Goal: Task Accomplishment & Management: Use online tool/utility

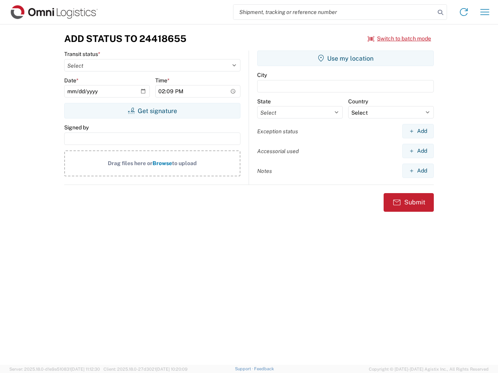
click at [334, 12] on input "search" at bounding box center [333, 12] width 201 height 15
click at [440, 12] on icon at bounding box center [440, 12] width 11 height 11
click at [464, 12] on icon at bounding box center [463, 12] width 12 height 12
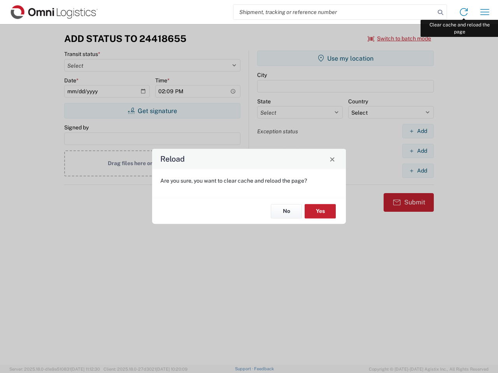
click at [485, 12] on div "Reload Are you sure, you want to clear cache and reload the page? No Yes" at bounding box center [249, 186] width 498 height 373
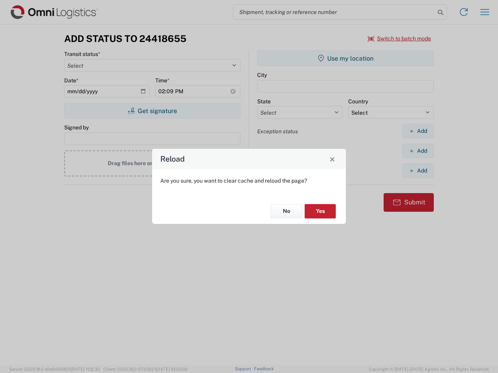
click at [399, 39] on div "Reload Are you sure, you want to clear cache and reload the page? No Yes" at bounding box center [249, 186] width 498 height 373
click at [152, 111] on div "Reload Are you sure, you want to clear cache and reload the page? No Yes" at bounding box center [249, 186] width 498 height 373
click at [345, 58] on div "Reload Are you sure, you want to clear cache and reload the page? No Yes" at bounding box center [249, 186] width 498 height 373
click at [418, 131] on div "Reload Are you sure, you want to clear cache and reload the page? No Yes" at bounding box center [249, 186] width 498 height 373
click at [418, 151] on div "Reload Are you sure, you want to clear cache and reload the page? No Yes" at bounding box center [249, 186] width 498 height 373
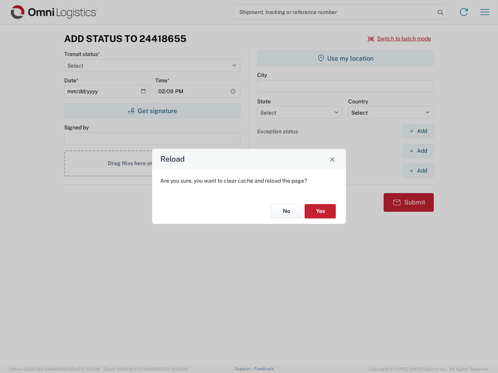
click at [418, 171] on div "Reload Are you sure, you want to clear cache and reload the page? No Yes" at bounding box center [249, 186] width 498 height 373
